Goal: Task Accomplishment & Management: Use online tool/utility

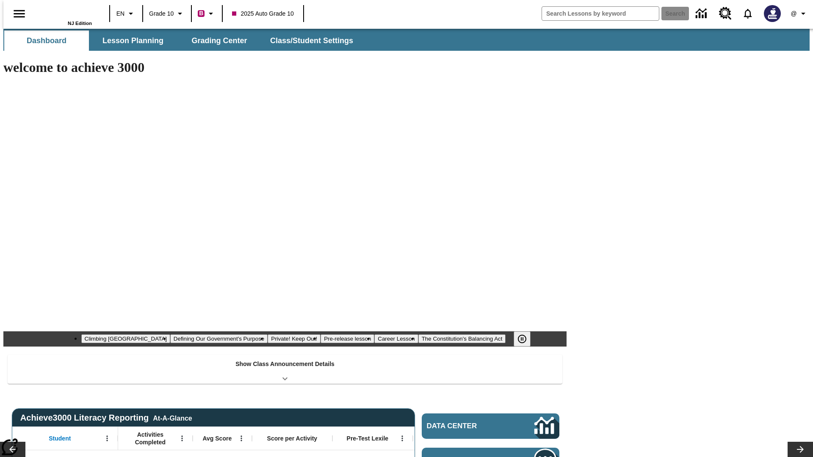
type input "-1"
click at [216, 41] on span "Grading Center" at bounding box center [218, 41] width 55 height 10
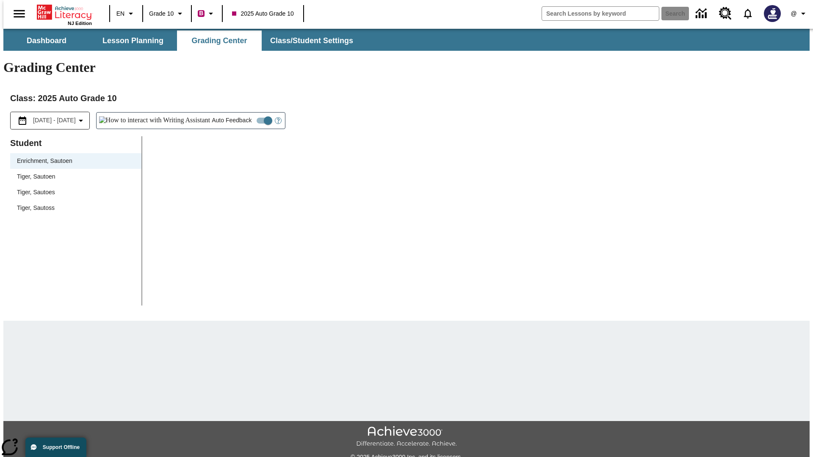
click at [73, 172] on div "Tiger, Sautoen" at bounding box center [76, 176] width 118 height 9
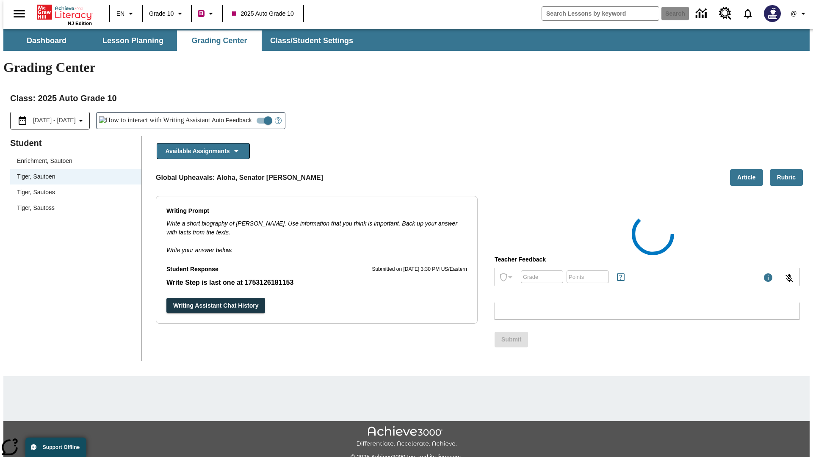
click at [201, 143] on button "Available Assignments" at bounding box center [203, 151] width 93 height 17
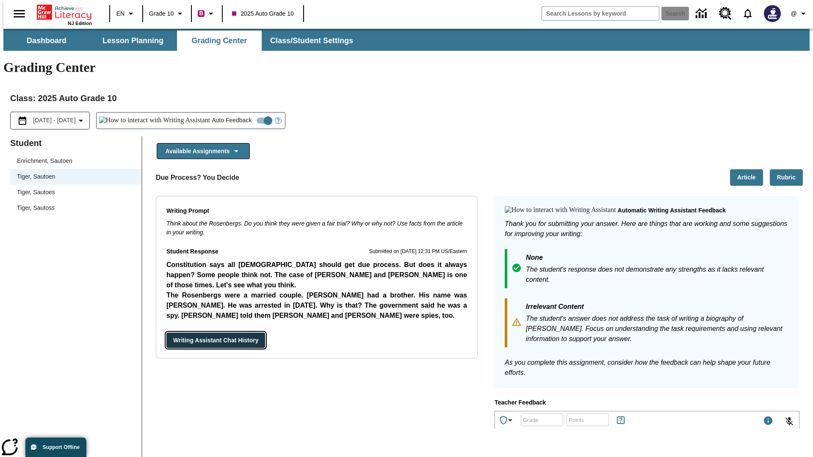
click at [166, 333] on button "Writing Assistant Chat History" at bounding box center [215, 341] width 99 height 16
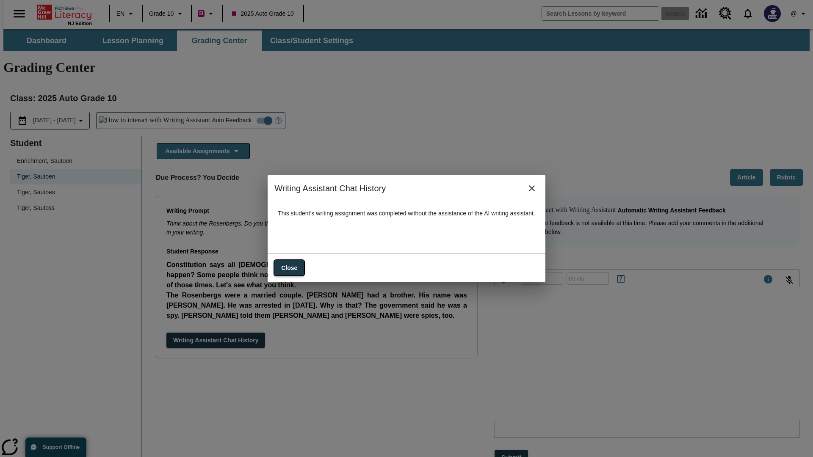
click at [282, 264] on button "Close" at bounding box center [289, 268] width 30 height 16
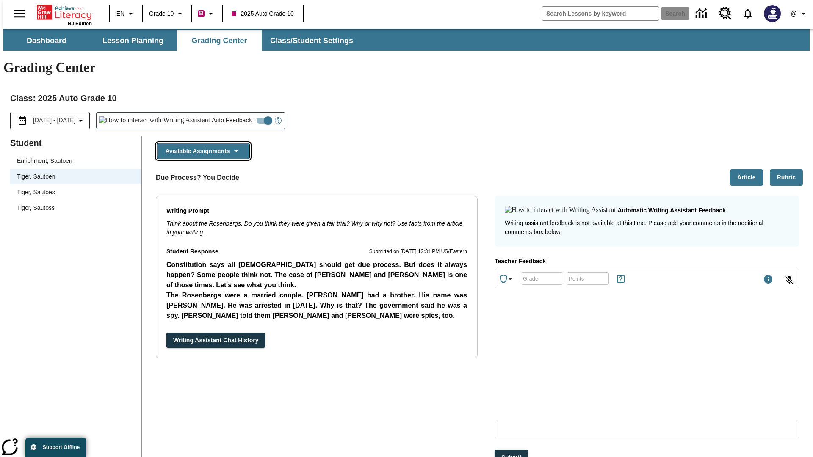
click at [201, 143] on button "Available Assignments" at bounding box center [203, 151] width 93 height 17
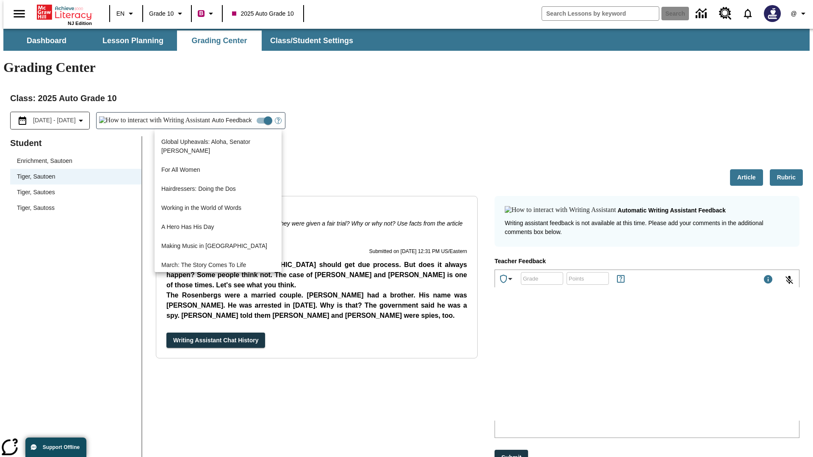
scroll to position [359, 0]
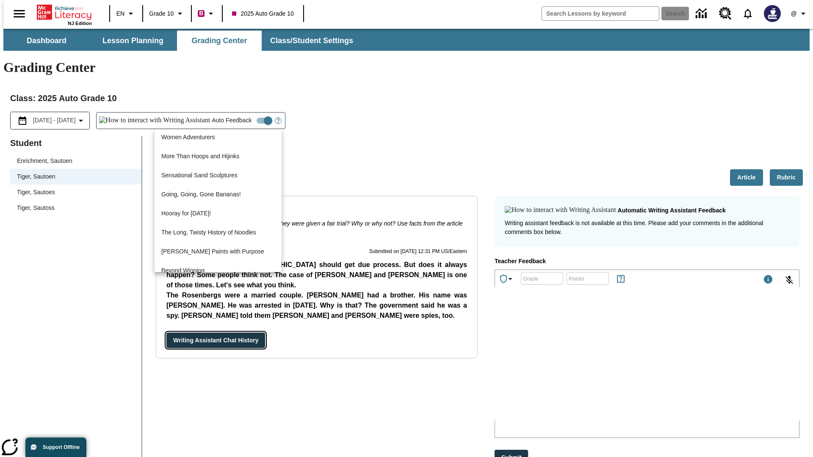
click at [166, 333] on button "Writing Assistant Chat History" at bounding box center [215, 341] width 99 height 16
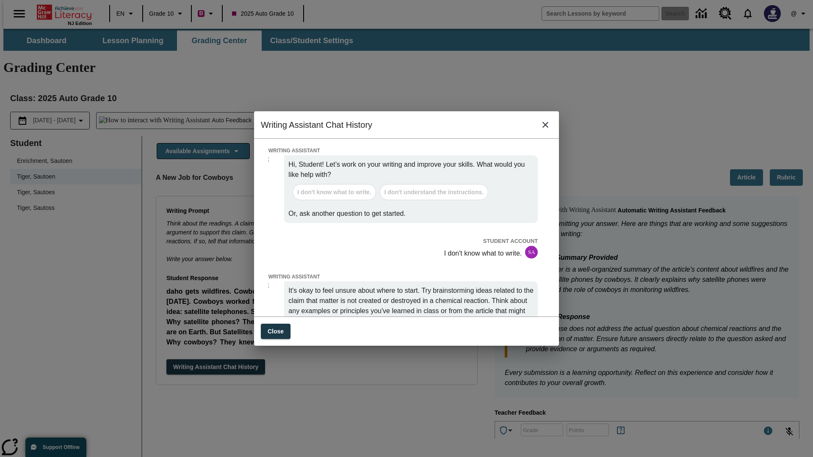
scroll to position [0, 0]
